Goal: Information Seeking & Learning: Learn about a topic

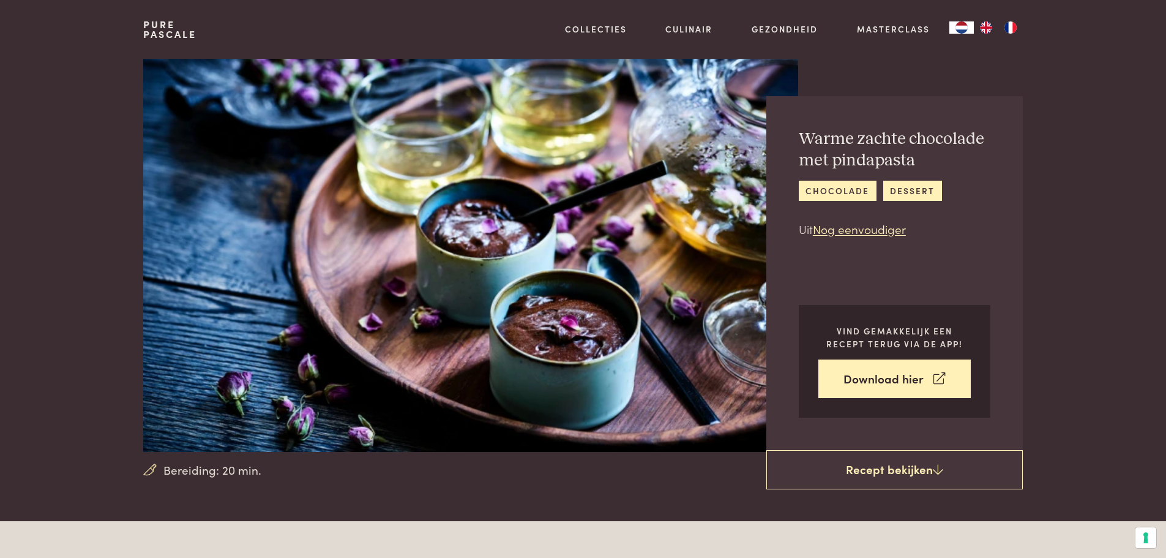
click at [181, 22] on link "Pure Pascale" at bounding box center [169, 30] width 53 height 20
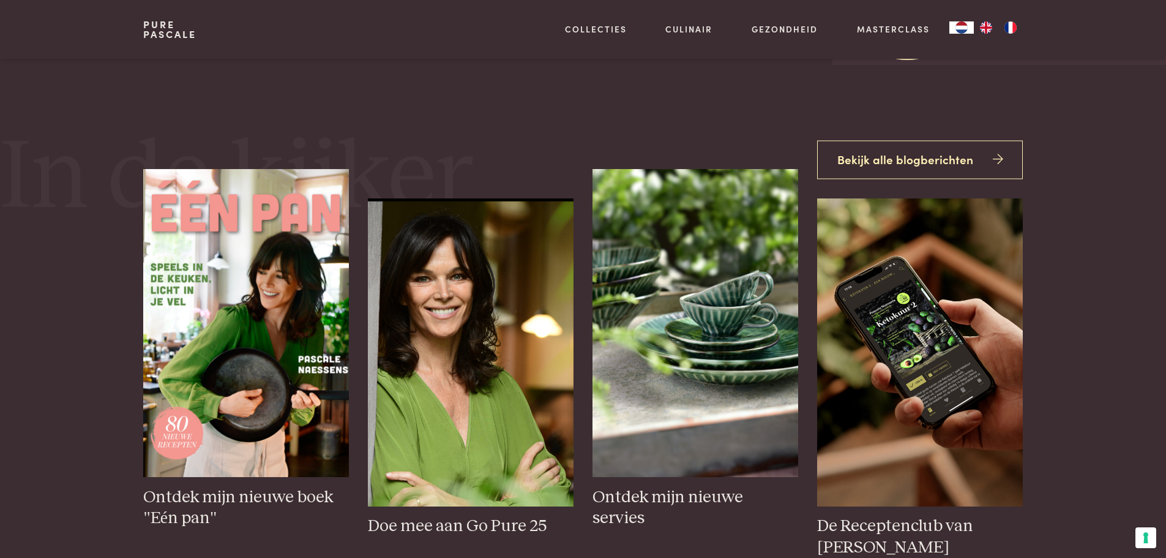
scroll to position [245, 0]
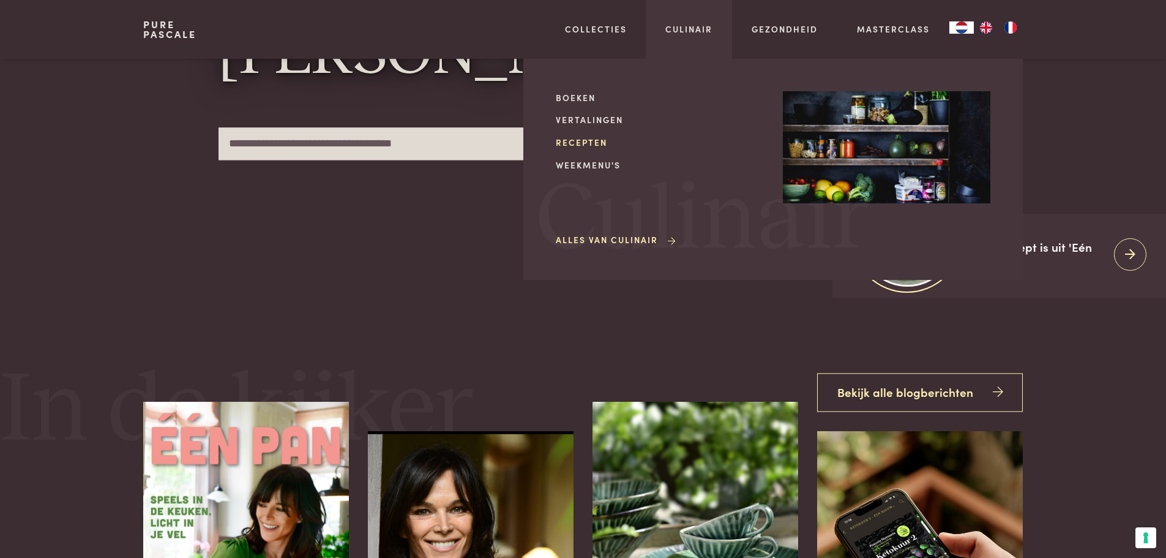
click at [605, 141] on link "Recepten" at bounding box center [660, 142] width 208 height 13
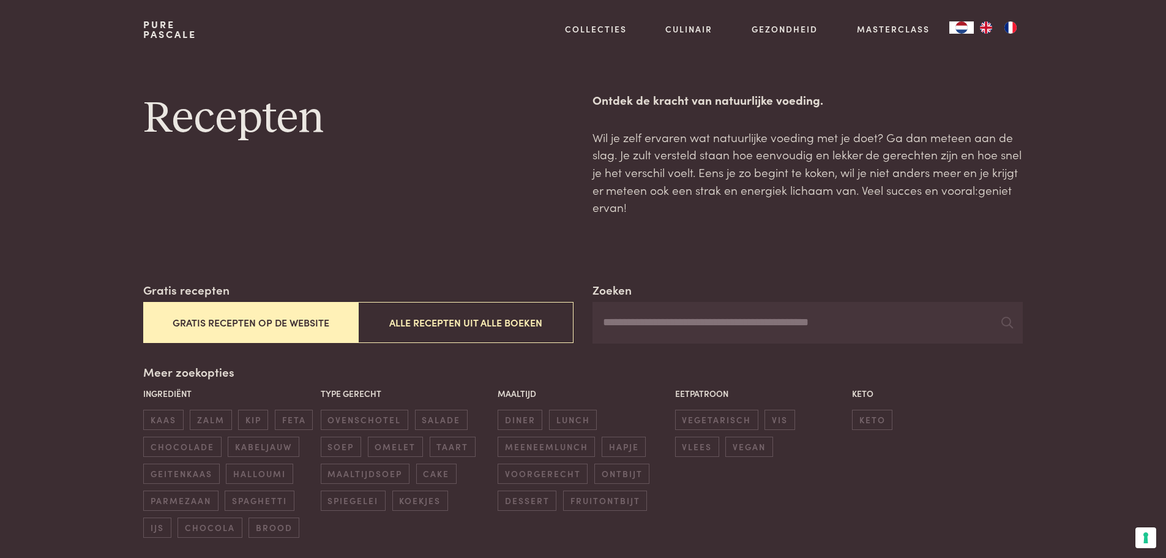
scroll to position [61, 0]
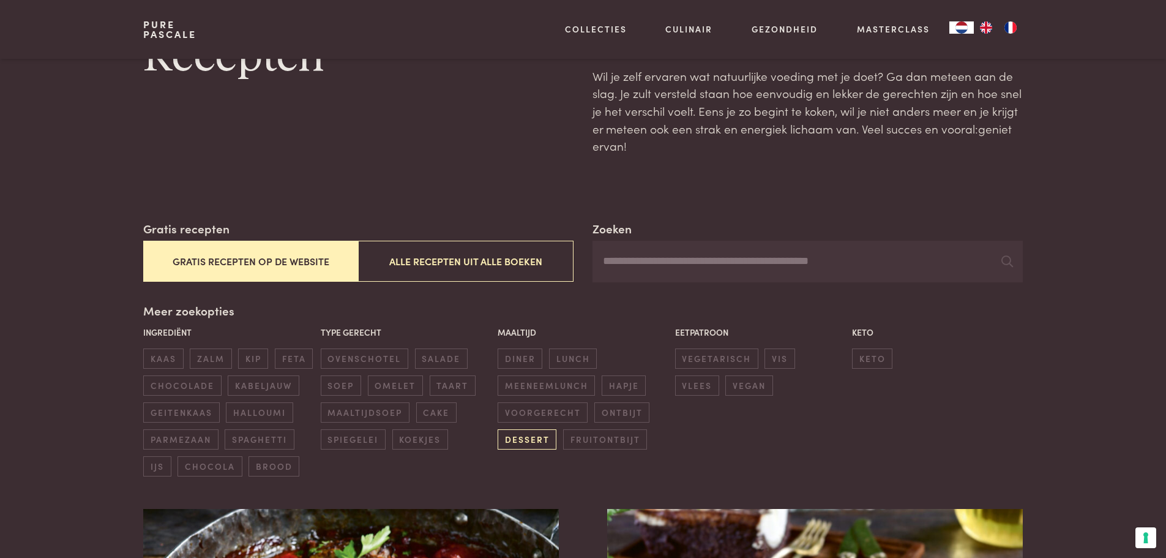
click at [533, 445] on span "dessert" at bounding box center [527, 439] width 59 height 20
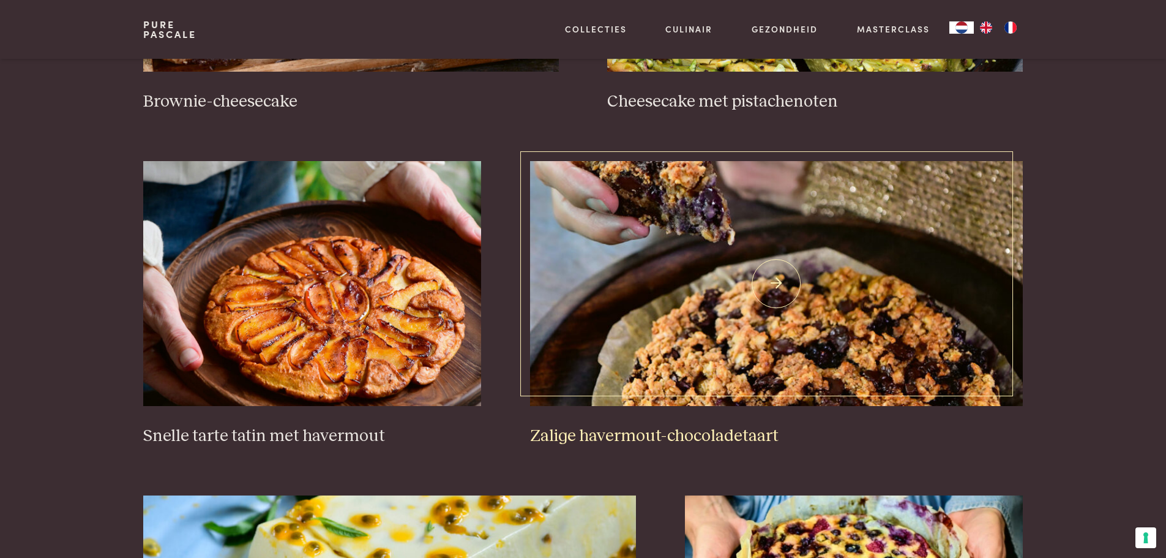
scroll to position [771, 0]
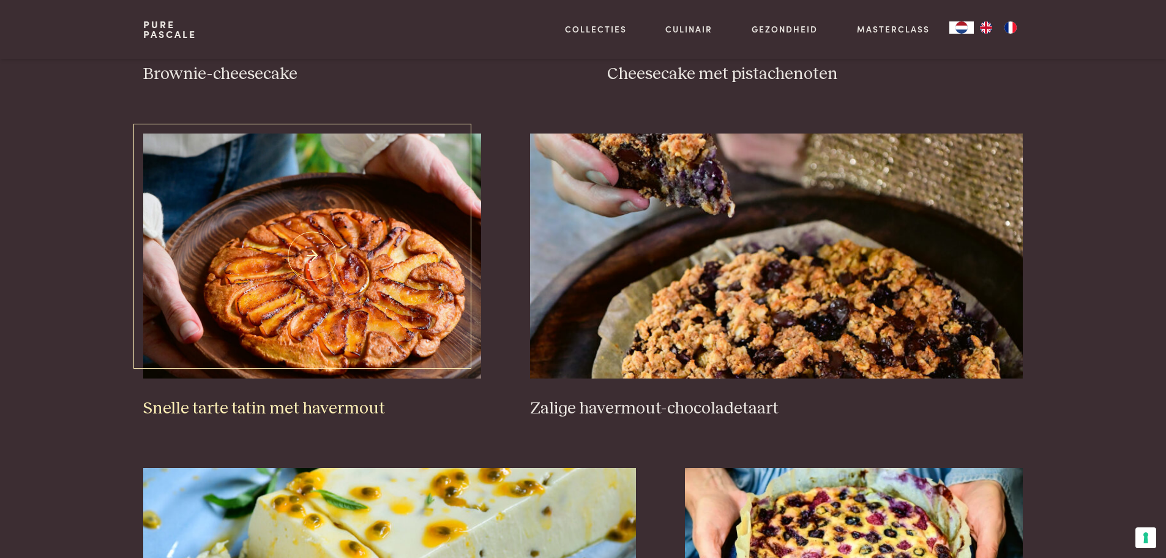
click at [359, 285] on img at bounding box center [312, 255] width 338 height 245
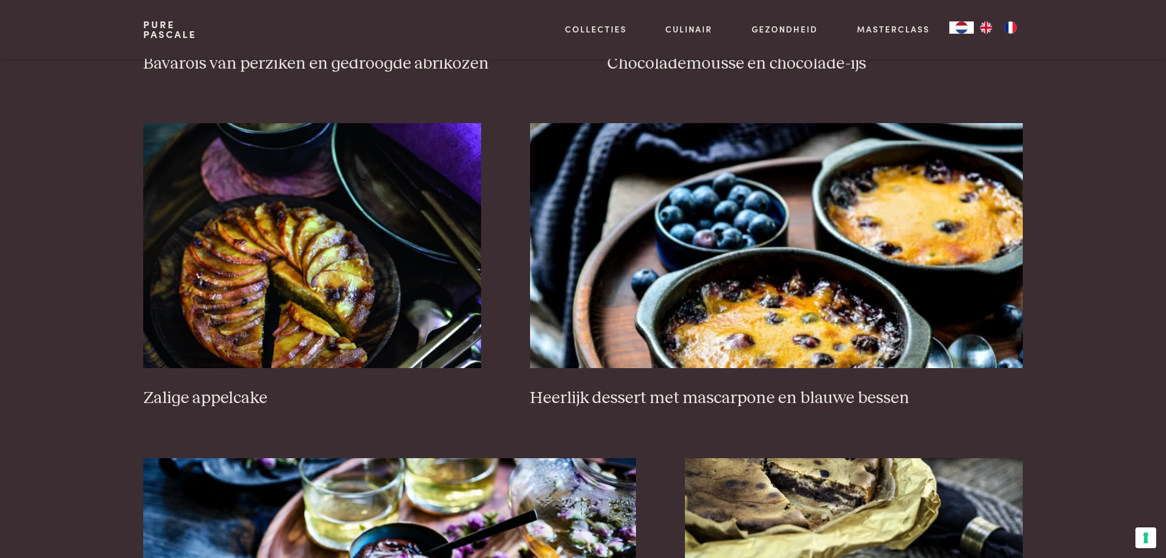
scroll to position [1812, 0]
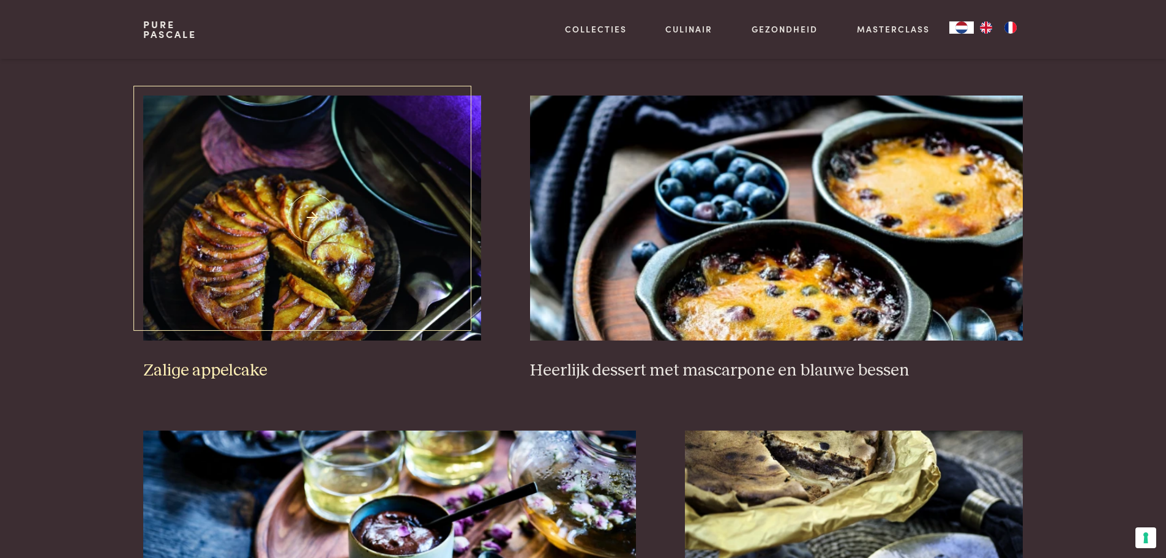
click at [339, 219] on img at bounding box center [312, 218] width 338 height 245
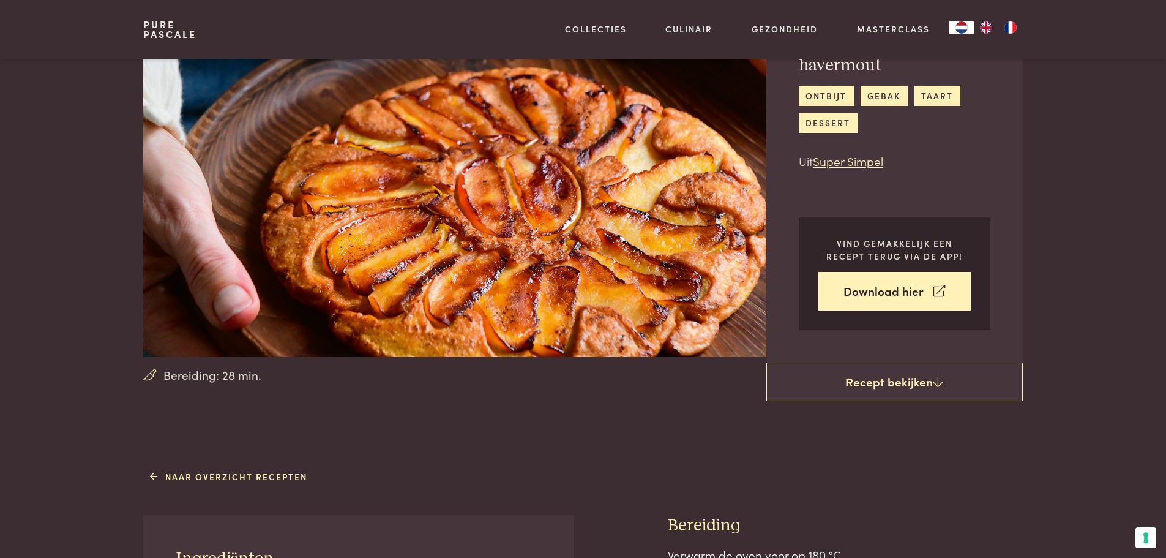
scroll to position [61, 0]
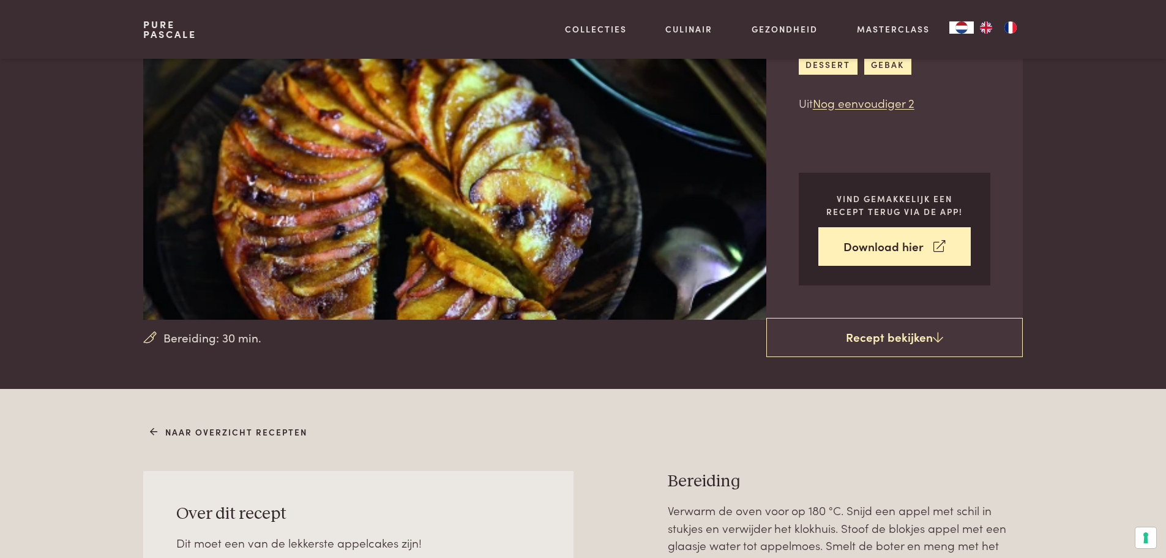
scroll to position [61, 0]
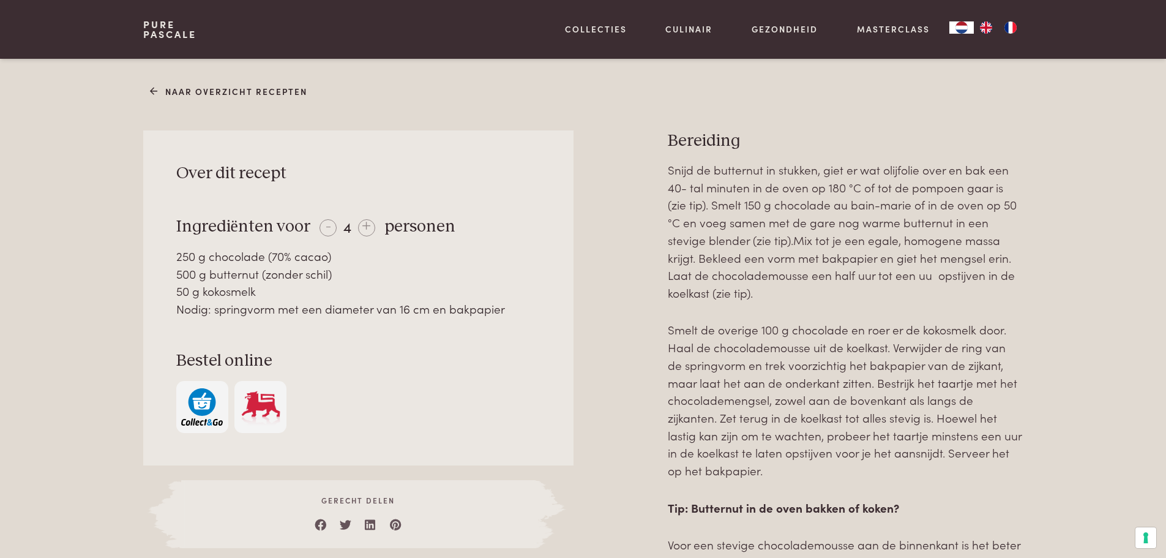
scroll to position [490, 0]
